Goal: Task Accomplishment & Management: Manage account settings

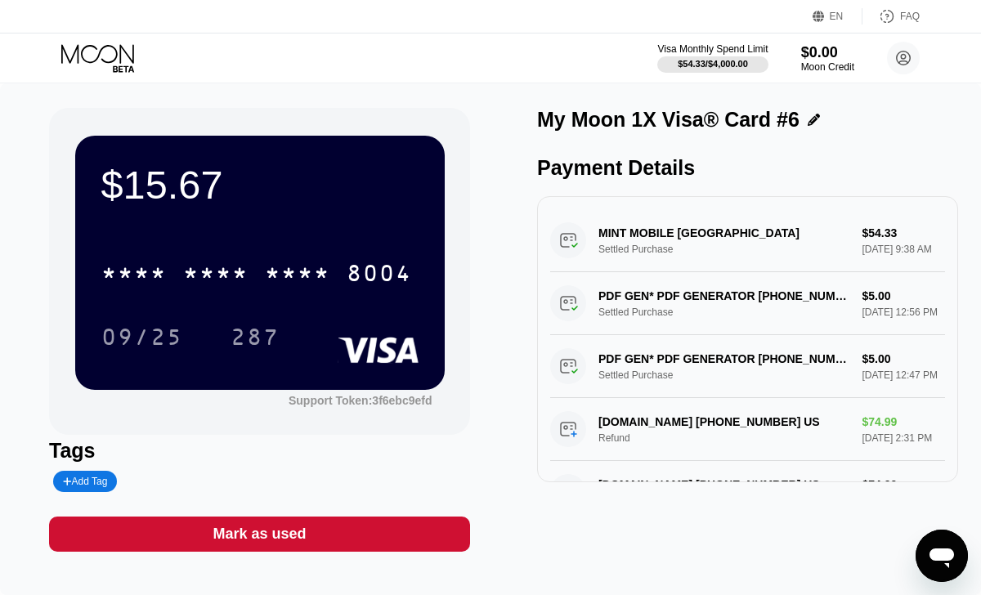
scroll to position [3, 0]
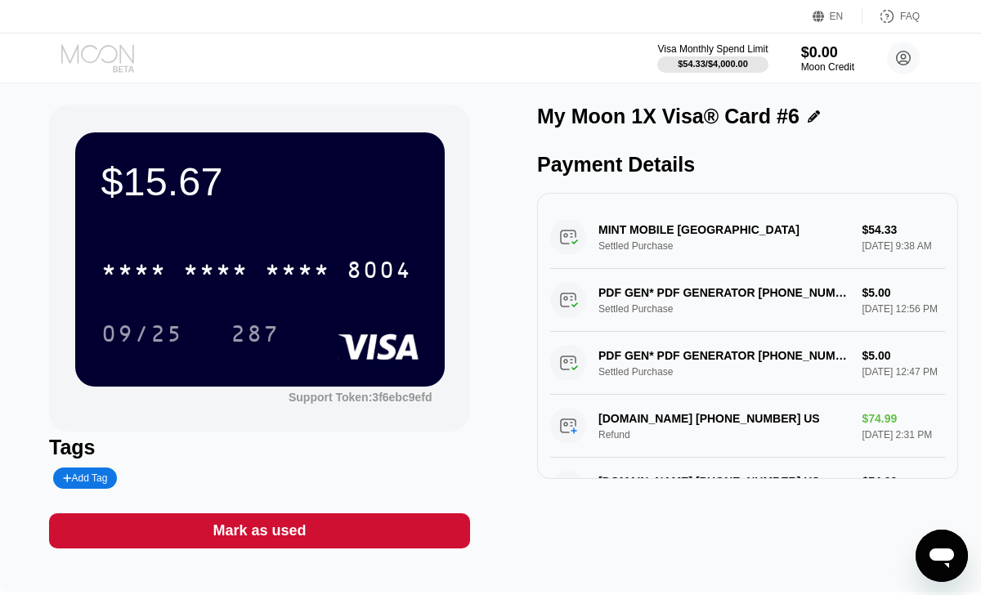
click at [101, 51] on icon at bounding box center [99, 58] width 76 height 29
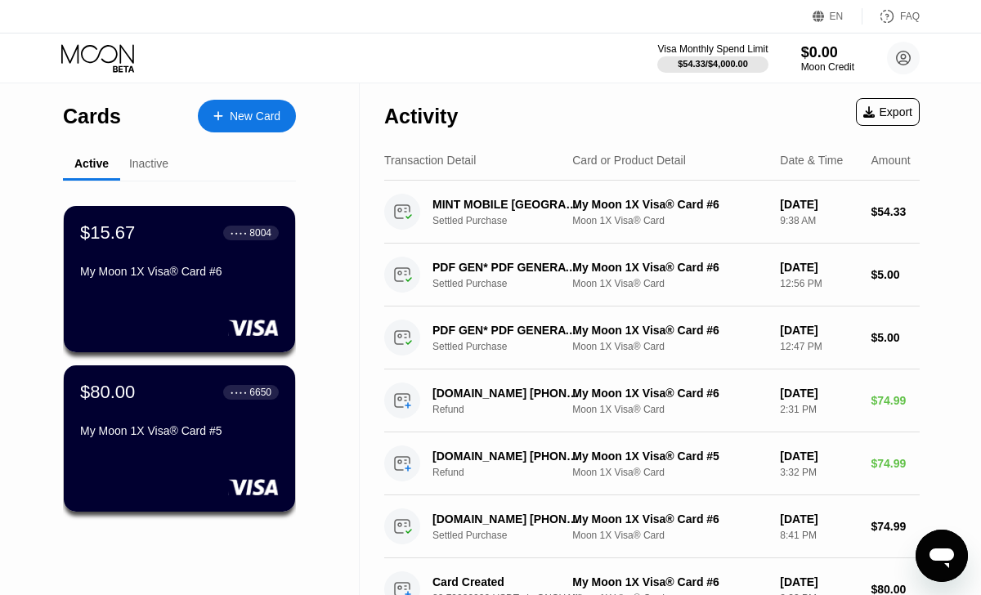
click at [151, 157] on div "Inactive" at bounding box center [148, 163] width 39 height 13
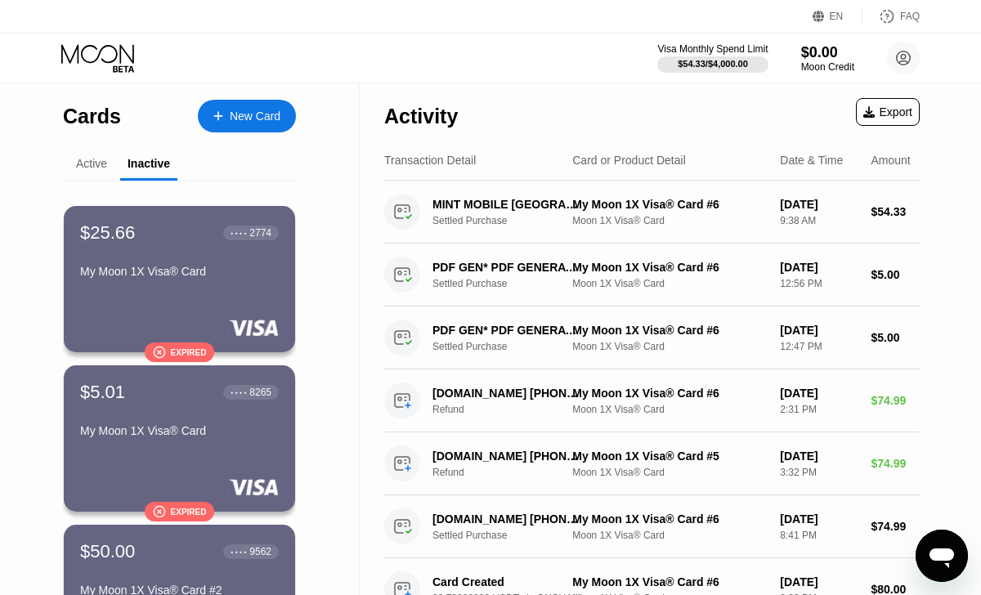
click at [100, 168] on div "Active" at bounding box center [91, 163] width 31 height 13
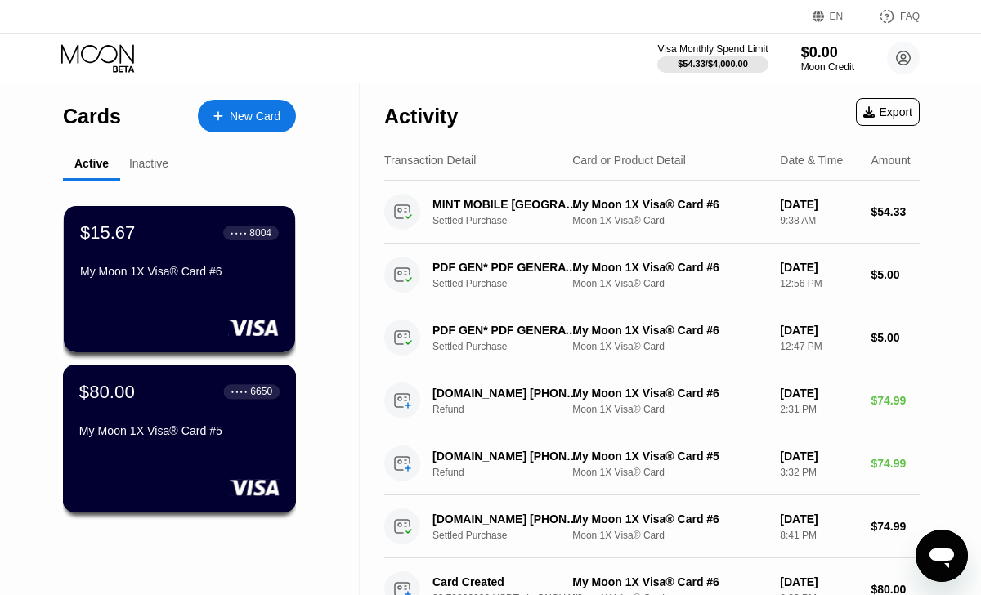
click at [208, 389] on div "$80.00 ● ● ● ● 6650" at bounding box center [179, 391] width 200 height 21
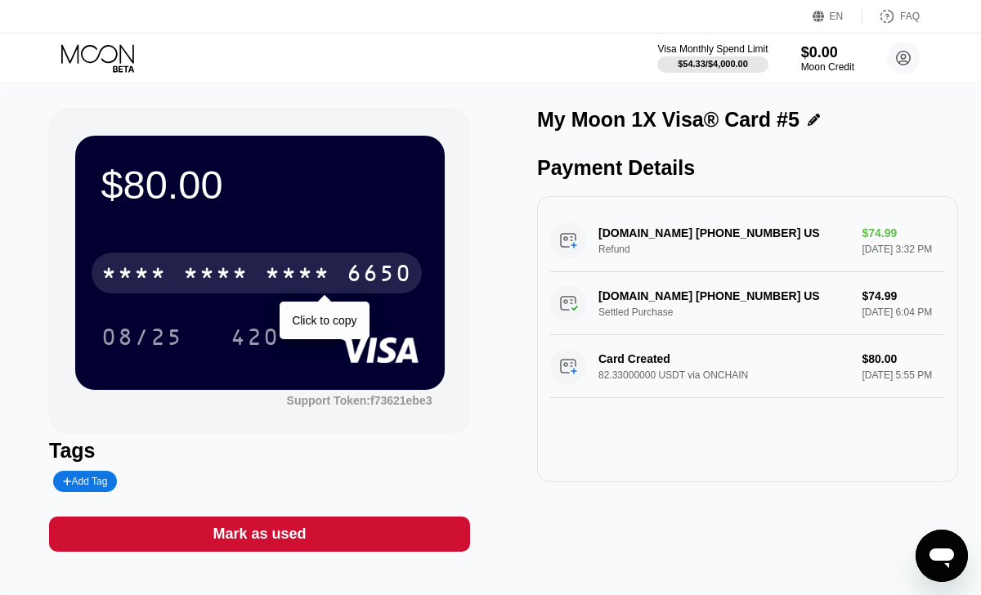
click at [222, 286] on div "* * * *" at bounding box center [215, 275] width 65 height 26
